Goal: Transaction & Acquisition: Subscribe to service/newsletter

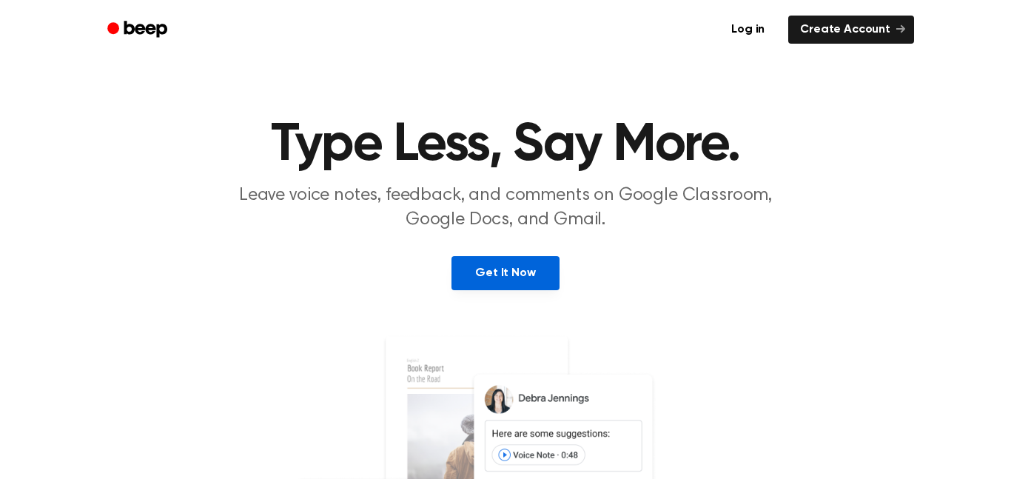
click at [491, 277] on link "Get It Now" at bounding box center [505, 273] width 107 height 34
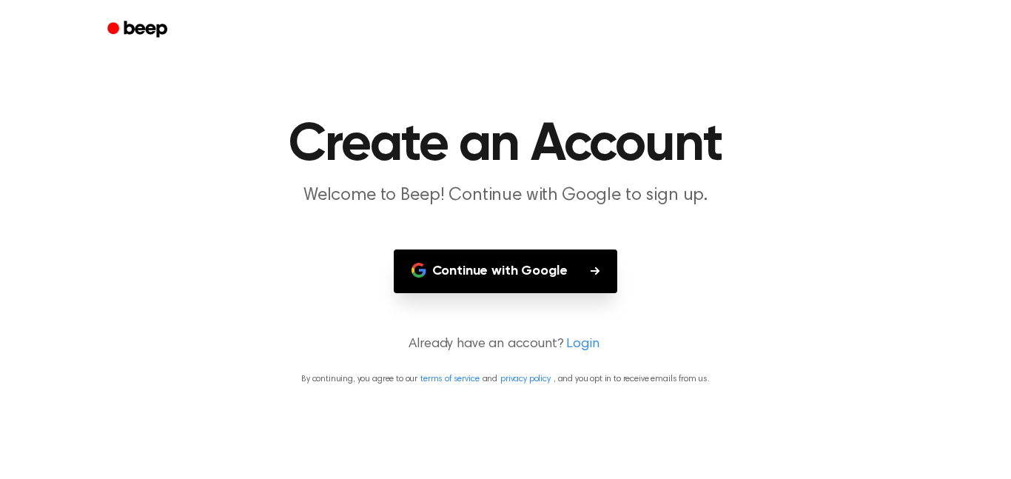
click at [493, 272] on button "Continue with Google" at bounding box center [506, 271] width 224 height 44
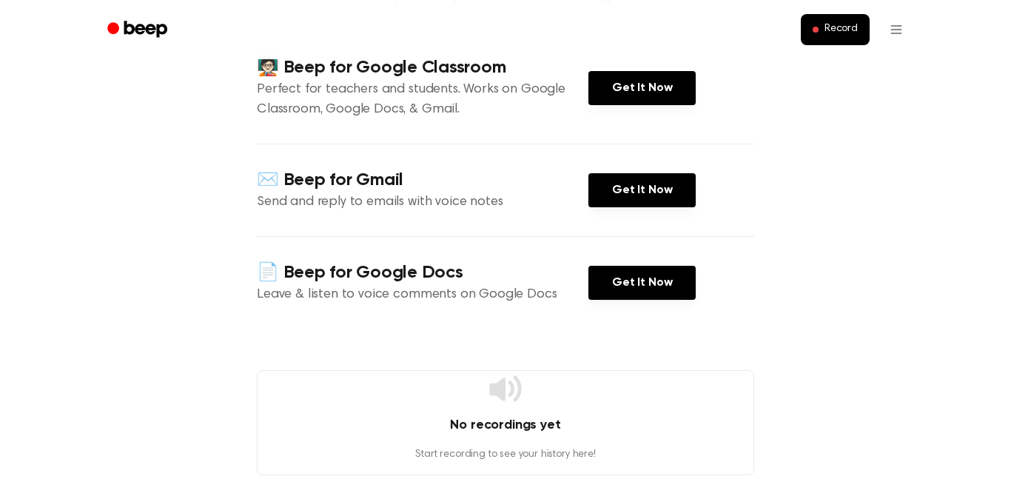
scroll to position [184, 0]
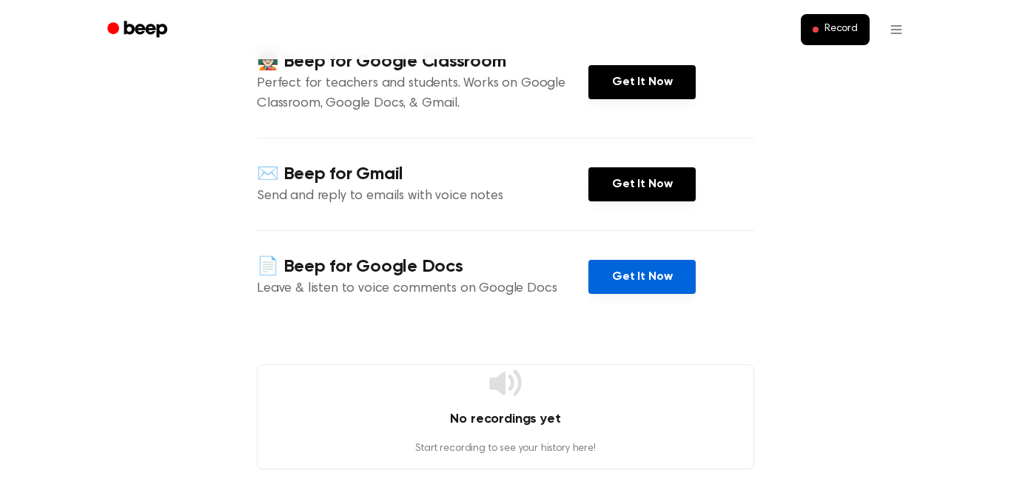
click at [623, 277] on link "Get It Now" at bounding box center [641, 277] width 107 height 34
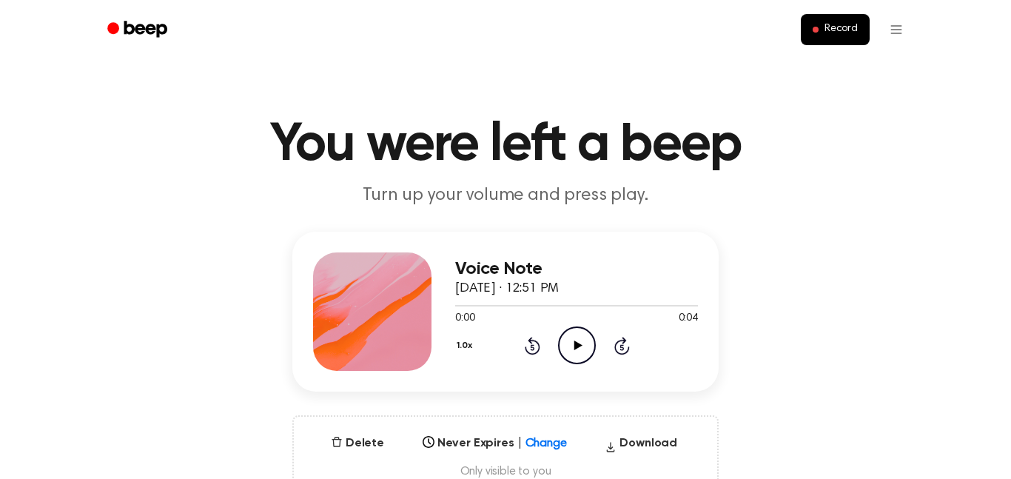
click at [566, 337] on icon "Play Audio" at bounding box center [577, 345] width 38 height 38
click at [569, 345] on icon "Play Audio" at bounding box center [577, 345] width 38 height 38
click at [753, 2] on div "Record" at bounding box center [505, 29] width 817 height 59
click at [577, 350] on icon "Play Audio" at bounding box center [577, 345] width 38 height 38
